Goal: Complete application form

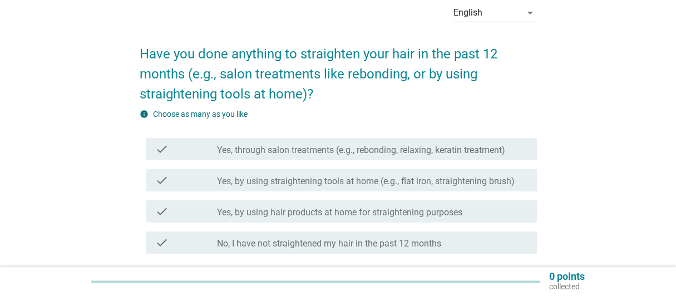
scroll to position [111, 0]
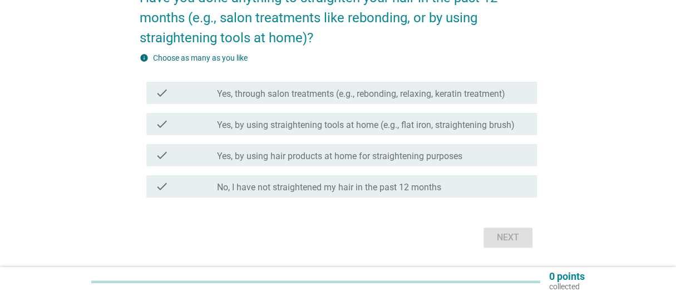
click at [296, 92] on label "Yes, through salon treatments (e.g., rebonding, relaxing, keratin treatment)" at bounding box center [361, 94] width 288 height 11
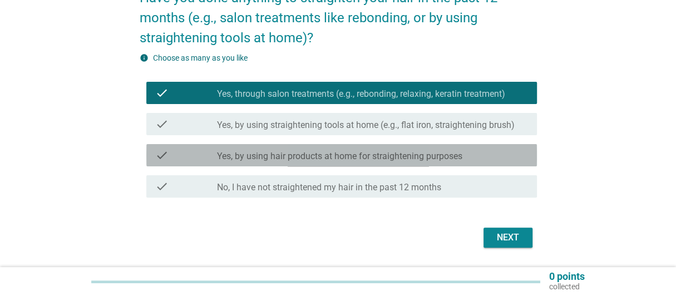
click at [273, 147] on div "check check_box_outline_blank Yes, by using hair products at home for straighte…" at bounding box center [341, 155] width 391 height 22
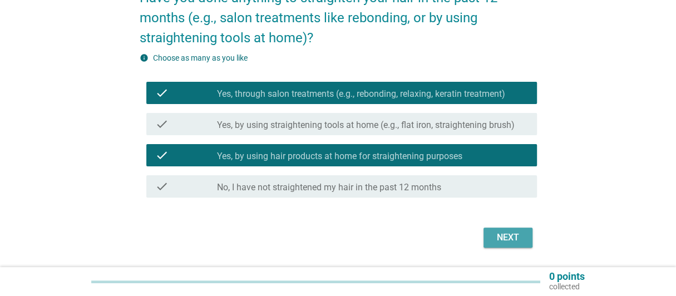
click at [526, 242] on button "Next" at bounding box center [508, 238] width 49 height 20
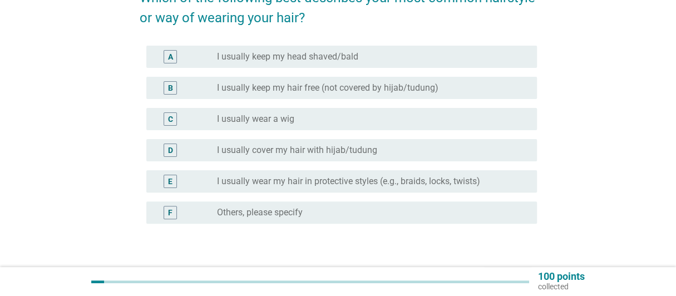
click at [247, 85] on label "I usually keep my hair free (not covered by hijab/tudung)" at bounding box center [328, 87] width 222 height 11
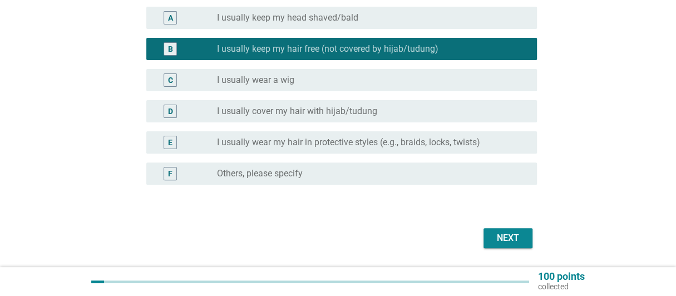
scroll to position [167, 0]
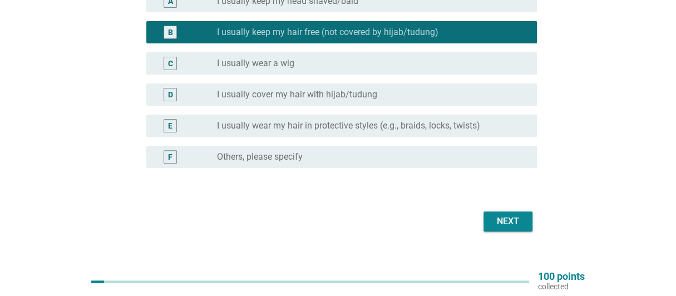
click at [521, 223] on div "Next" at bounding box center [508, 221] width 31 height 13
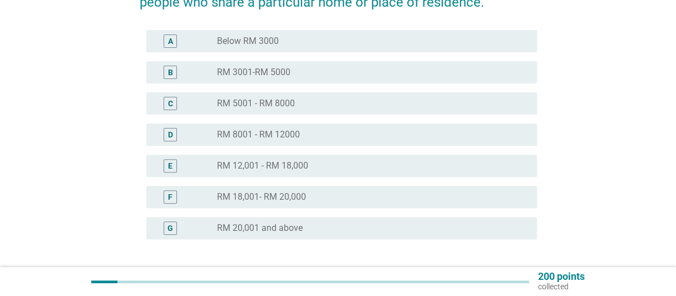
click at [305, 218] on div "G radio_button_unchecked RM 20,001 and above" at bounding box center [341, 228] width 391 height 22
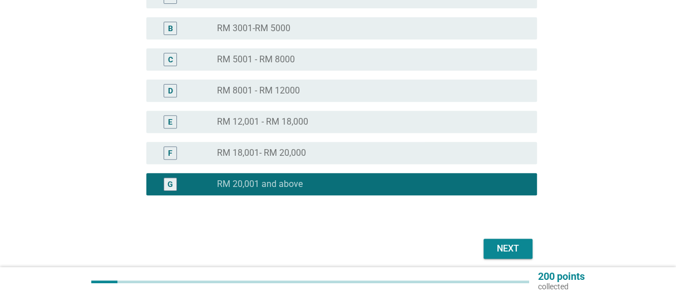
scroll to position [256, 0]
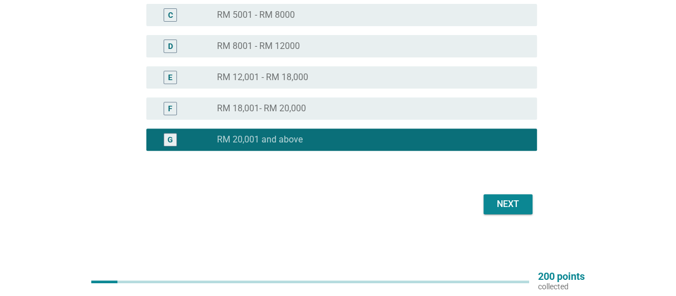
click at [499, 197] on button "Next" at bounding box center [508, 204] width 49 height 20
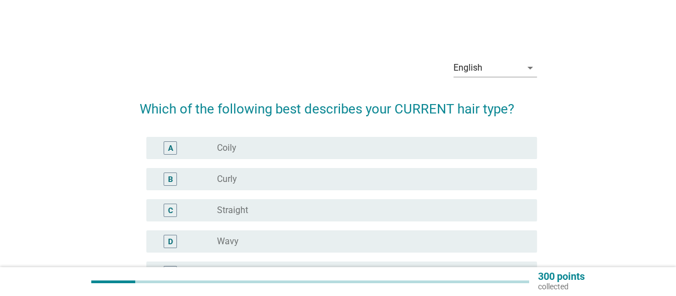
scroll to position [55, 0]
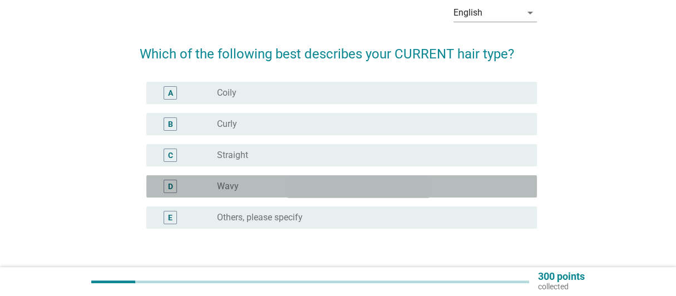
click at [264, 185] on div "radio_button_unchecked Wavy" at bounding box center [368, 186] width 302 height 11
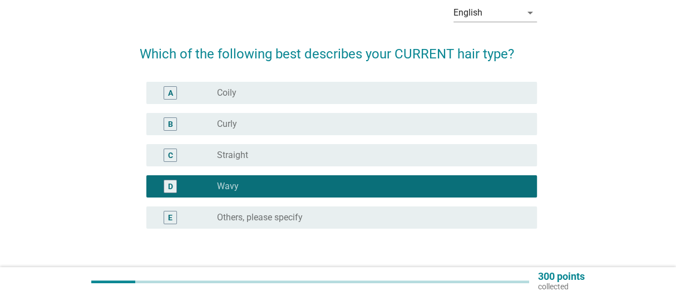
scroll to position [111, 0]
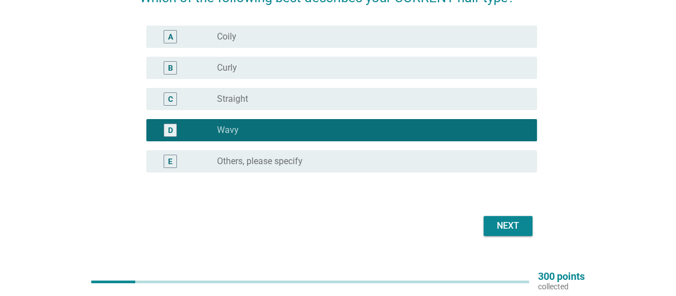
click at [503, 223] on div "Next" at bounding box center [508, 225] width 31 height 13
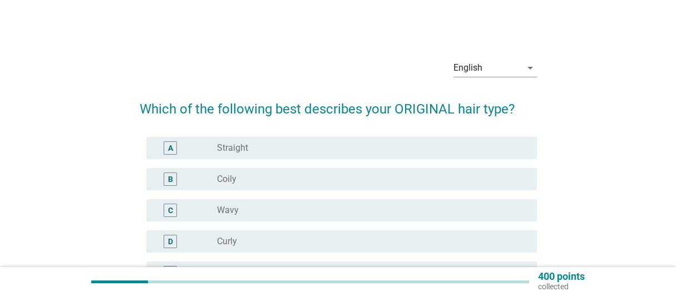
click at [406, 152] on div "radio_button_unchecked Straight" at bounding box center [368, 148] width 302 height 11
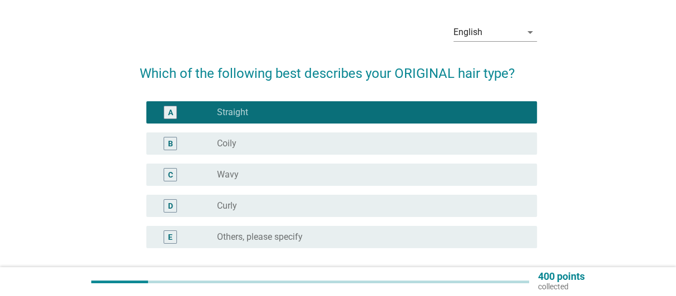
scroll to position [55, 0]
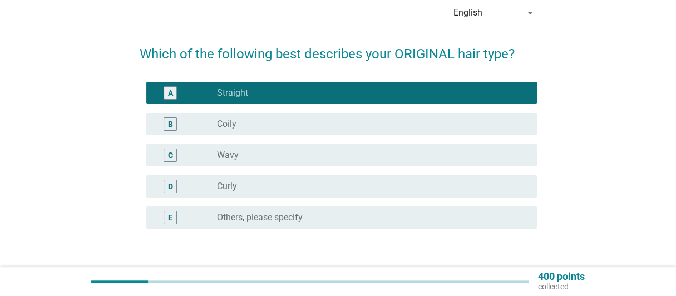
click at [406, 150] on div "radio_button_unchecked Wavy" at bounding box center [368, 155] width 302 height 11
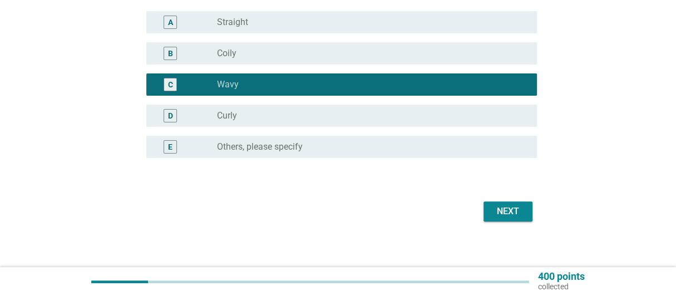
scroll to position [133, 0]
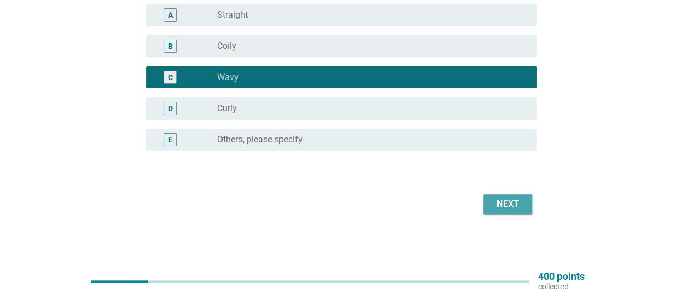
click at [522, 204] on div "Next" at bounding box center [508, 204] width 31 height 13
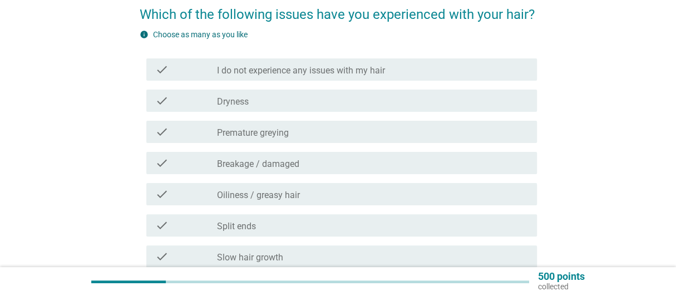
scroll to position [111, 0]
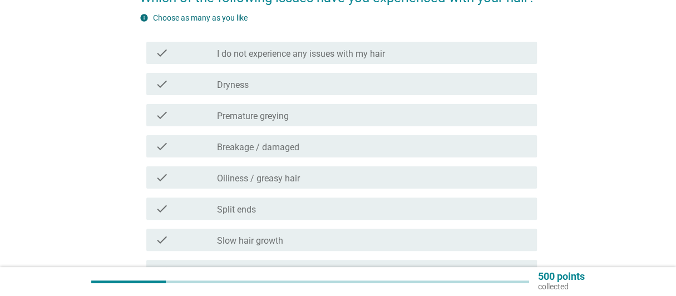
click at [303, 81] on div "check_box_outline_blank Dryness" at bounding box center [372, 83] width 311 height 13
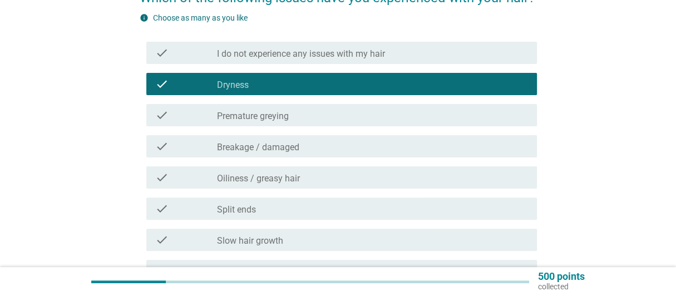
click at [271, 151] on label "Breakage / damaged" at bounding box center [258, 147] width 82 height 11
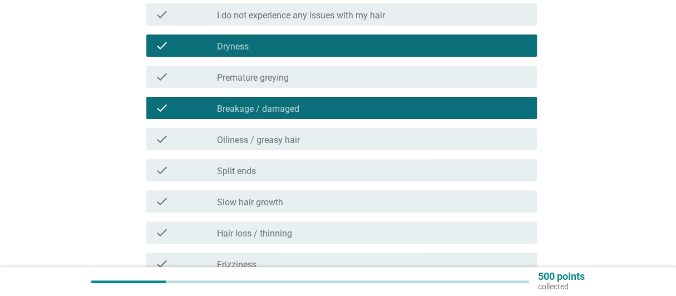
scroll to position [167, 0]
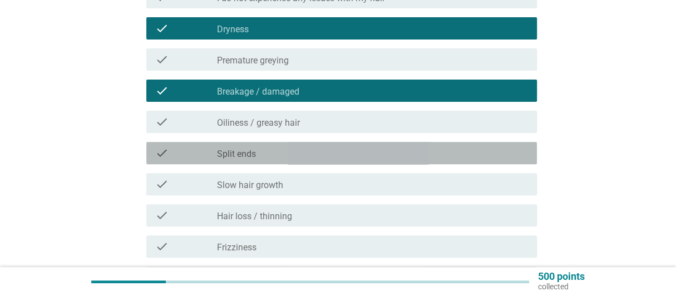
click at [269, 155] on div "check_box_outline_blank Split ends" at bounding box center [372, 152] width 311 height 13
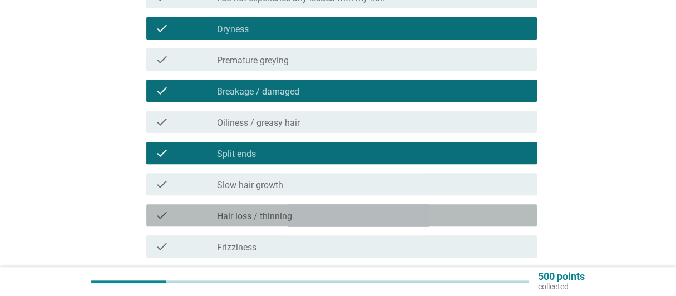
click at [265, 215] on label "Hair loss / thinning" at bounding box center [254, 216] width 75 height 11
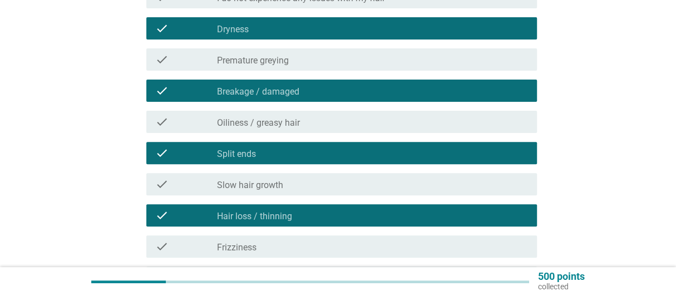
scroll to position [223, 0]
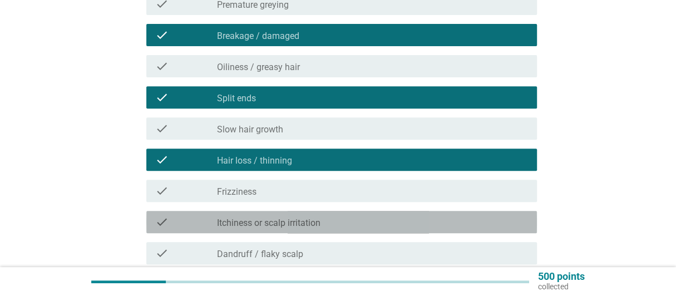
click at [374, 228] on div "check_box_outline_blank Itchiness or scalp irritation" at bounding box center [372, 221] width 311 height 13
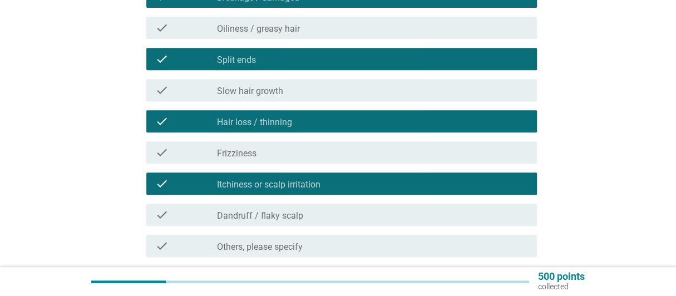
scroll to position [278, 0]
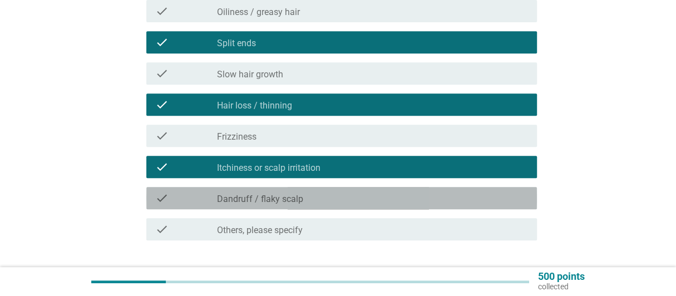
click at [381, 196] on div "check_box_outline_blank Dandruff / flaky scalp" at bounding box center [372, 198] width 311 height 13
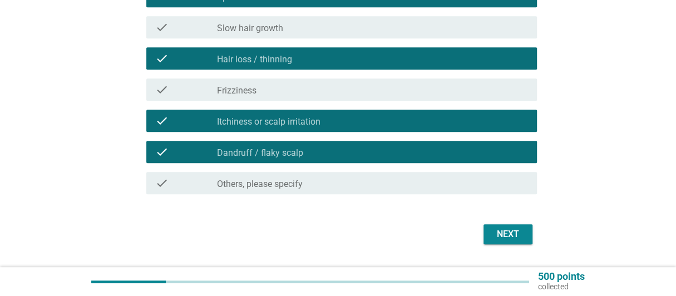
scroll to position [334, 0]
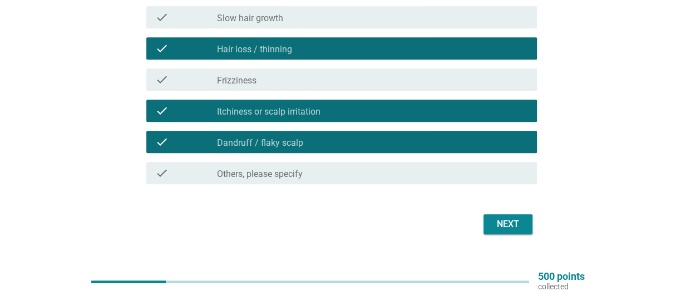
click at [500, 234] on div "Next" at bounding box center [339, 224] width 398 height 27
click at [502, 232] on button "Next" at bounding box center [508, 224] width 49 height 20
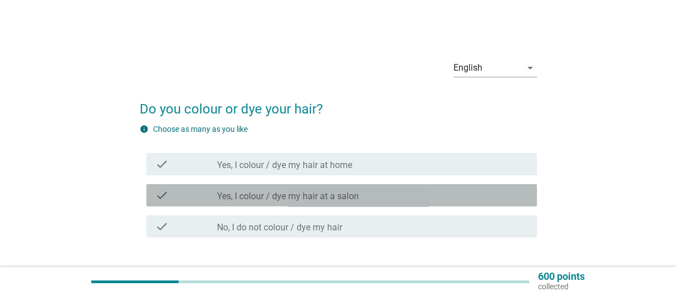
click at [370, 198] on div "check_box_outline_blank Yes, I colour / dye my hair at a salon" at bounding box center [372, 195] width 311 height 13
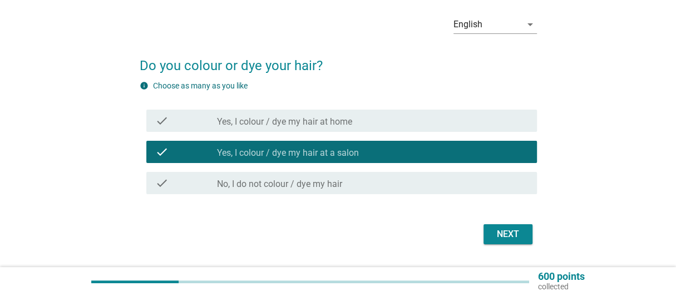
scroll to position [55, 0]
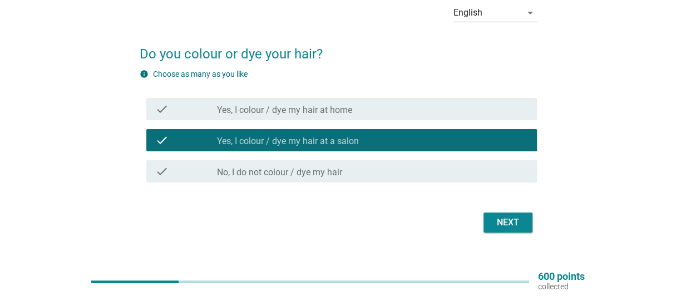
click at [507, 233] on div "Next" at bounding box center [339, 222] width 398 height 27
click at [509, 222] on div "Next" at bounding box center [508, 222] width 31 height 13
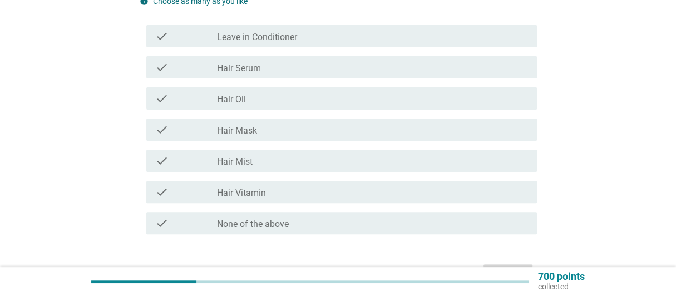
scroll to position [111, 0]
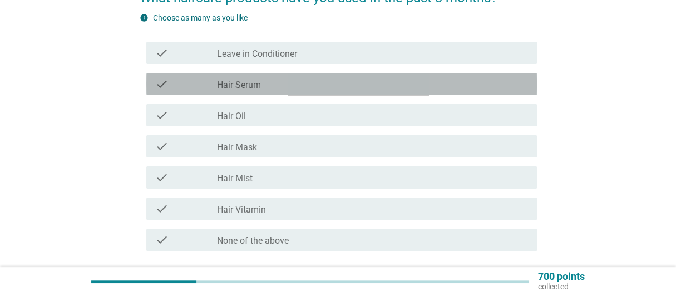
click at [300, 76] on div "check check_box_outline_blank Hair Serum" at bounding box center [341, 84] width 391 height 22
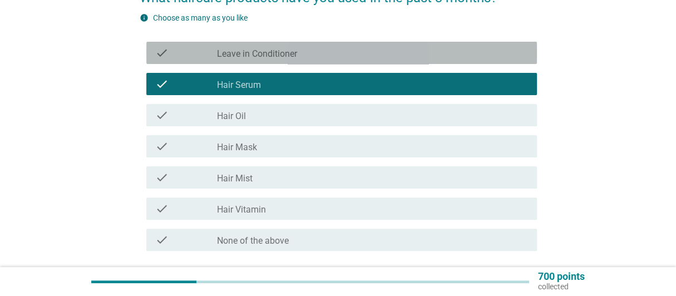
click at [306, 45] on div "check check_box_outline_blank Leave in Conditioner" at bounding box center [341, 53] width 391 height 22
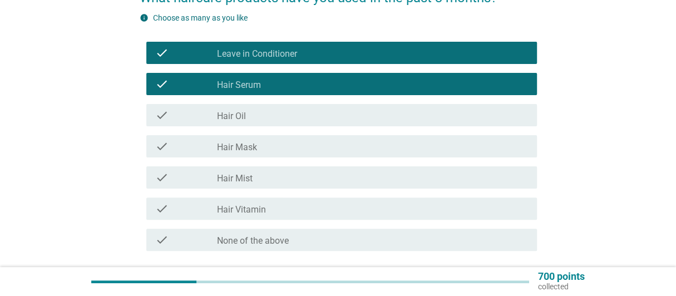
click at [263, 180] on div "check_box_outline_blank Hair Mist" at bounding box center [372, 177] width 311 height 13
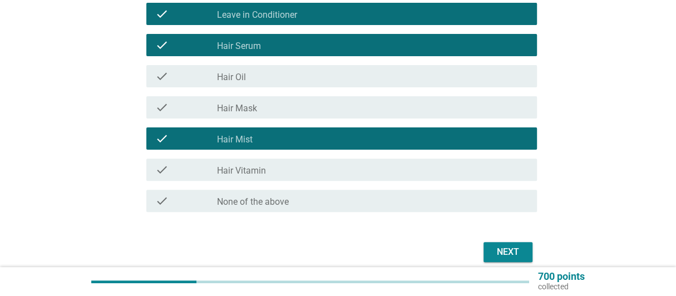
scroll to position [167, 0]
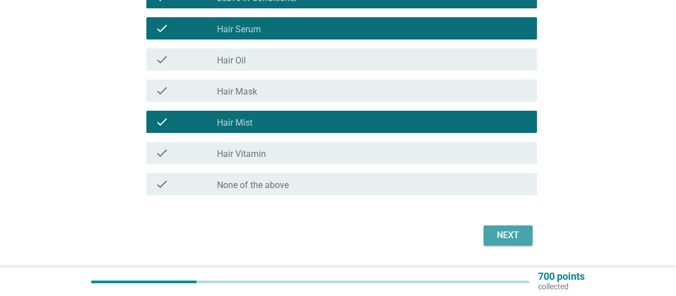
click at [526, 243] on button "Next" at bounding box center [508, 235] width 49 height 20
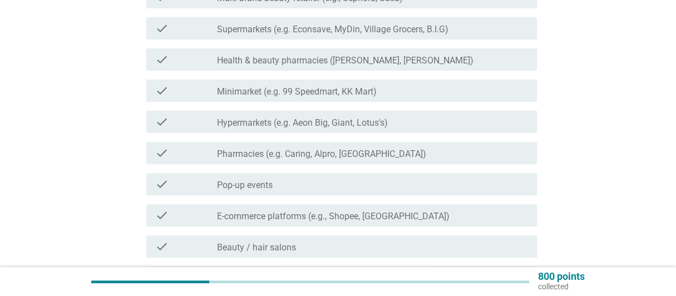
scroll to position [223, 0]
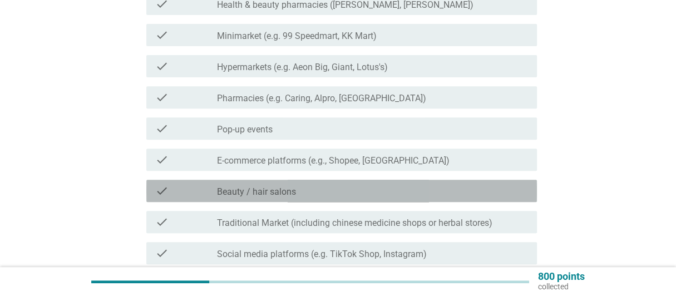
click at [409, 191] on div "check_box_outline_blank Beauty / hair salons" at bounding box center [372, 190] width 311 height 13
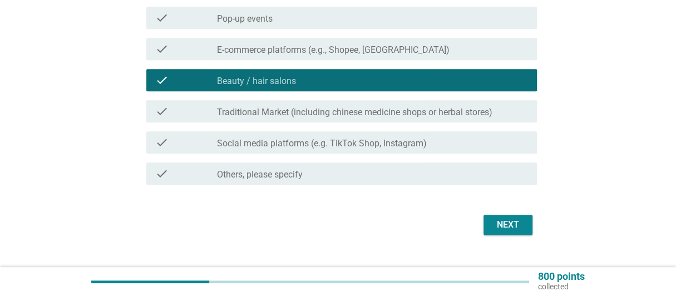
scroll to position [334, 0]
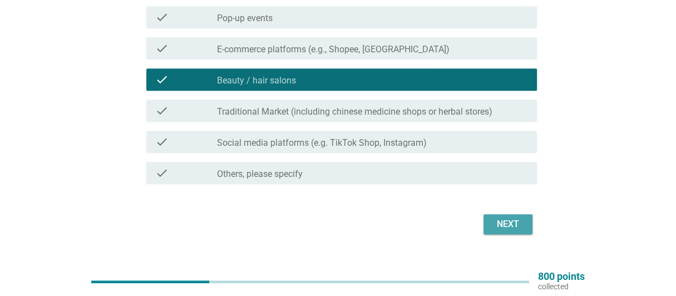
click at [507, 223] on div "Next" at bounding box center [508, 224] width 31 height 13
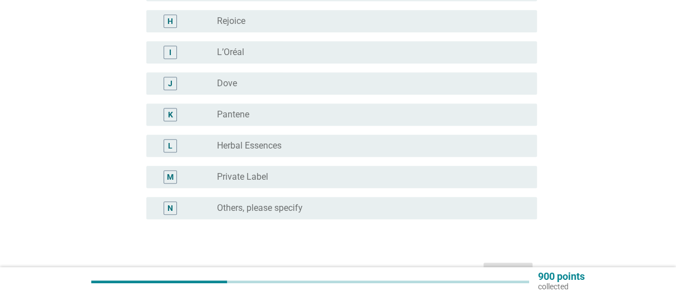
scroll to position [390, 0]
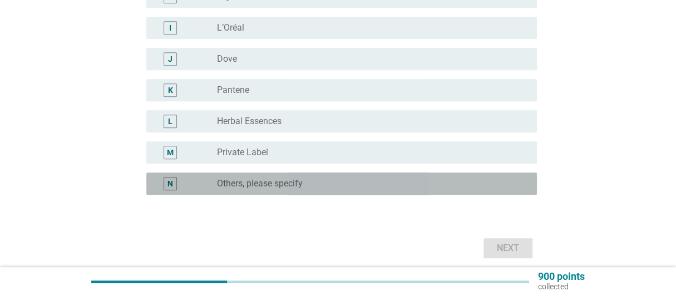
click at [406, 190] on div "radio_button_unchecked Others, please specify" at bounding box center [372, 183] width 311 height 13
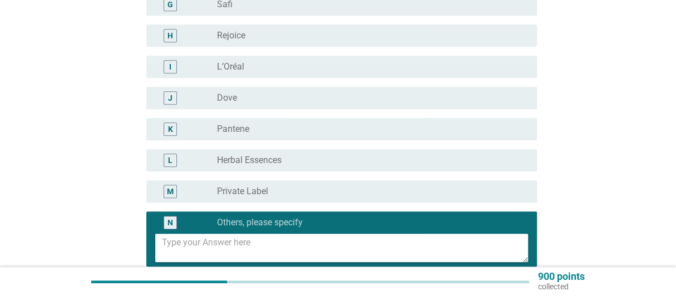
scroll to position [334, 0]
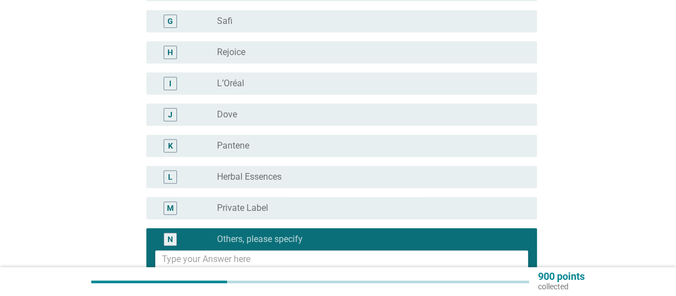
click at [391, 106] on div "J radio_button_unchecked Dove" at bounding box center [341, 115] width 391 height 22
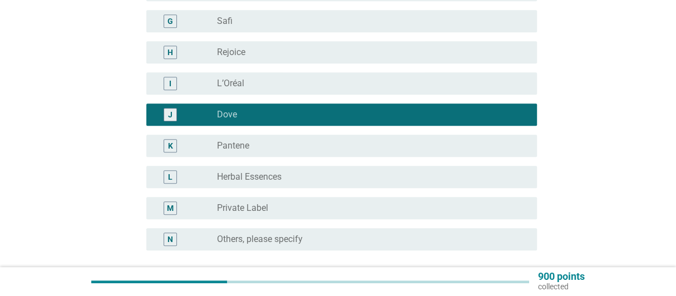
scroll to position [390, 0]
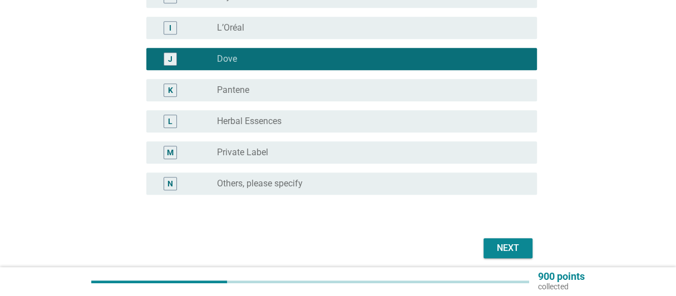
click at [298, 184] on label "Others, please specify" at bounding box center [260, 183] width 86 height 11
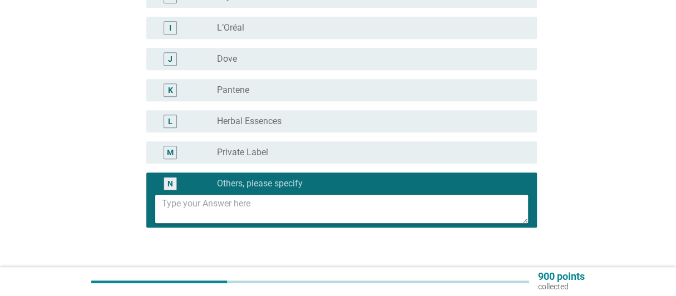
click at [281, 216] on textarea at bounding box center [345, 209] width 366 height 28
